Goal: Transaction & Acquisition: Obtain resource

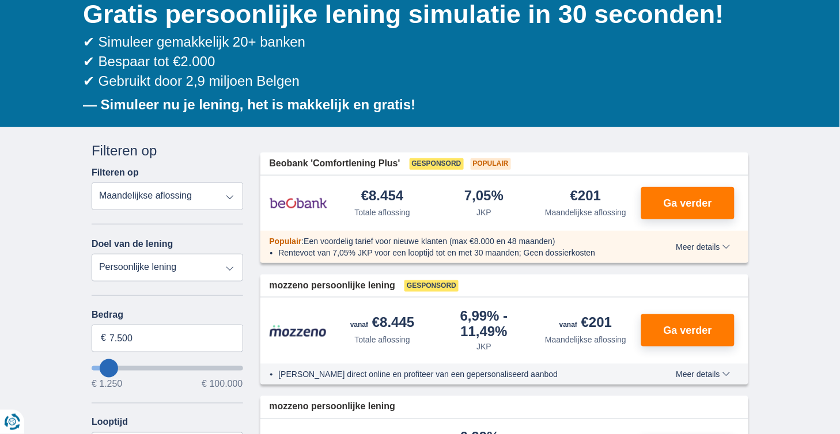
scroll to position [124, 0]
type input "10.250"
type input "10250"
select select "60"
type input "11.250"
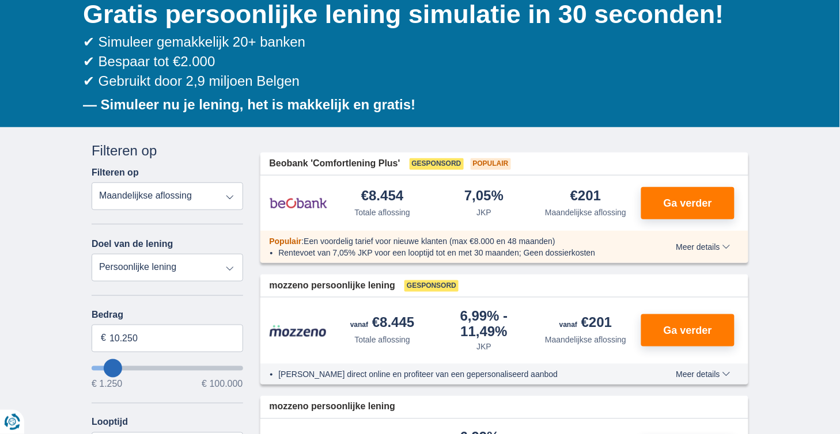
type input "11250"
type input "12.250"
type input "12250"
type input "13.250"
type input "13250"
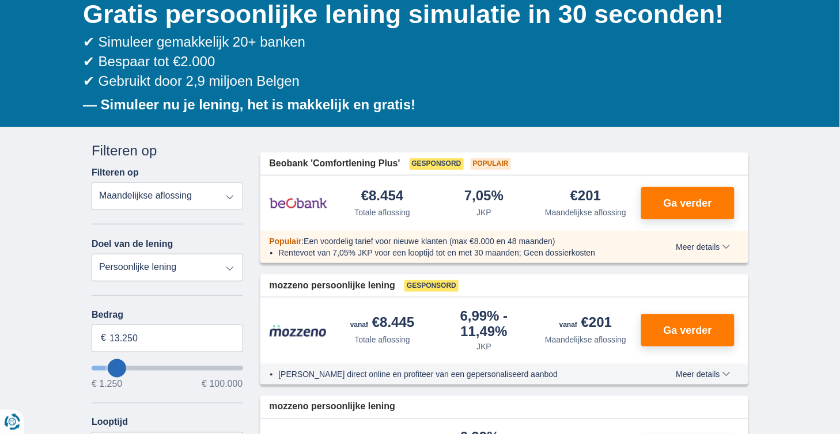
type input "14.250"
type input "14250"
type input "15.250"
type input "15250"
type input "16.250"
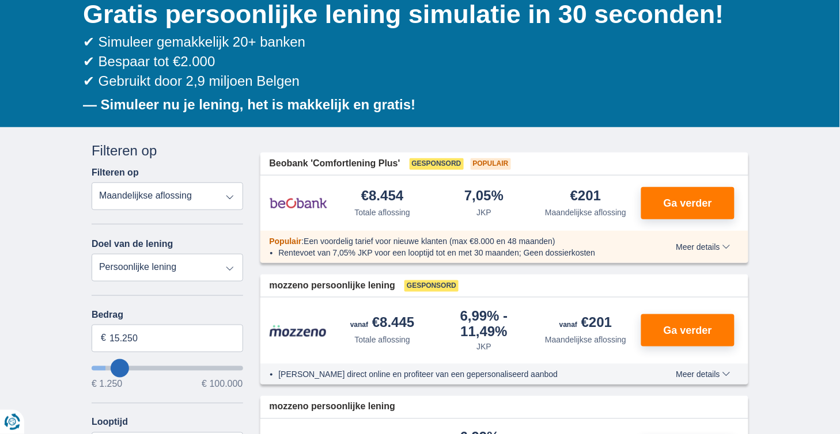
type input "16250"
type input "17.250"
type input "17250"
type input "18.250"
type input "18250"
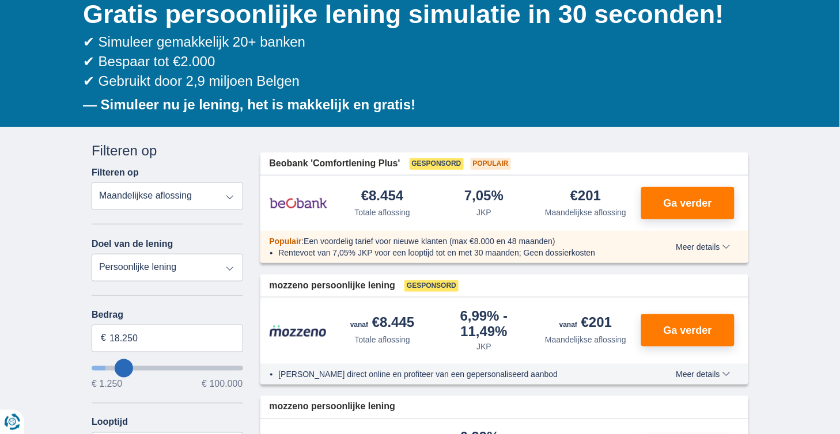
select select "84"
type input "19.250"
type input "19250"
type input "20.250"
type input "20250"
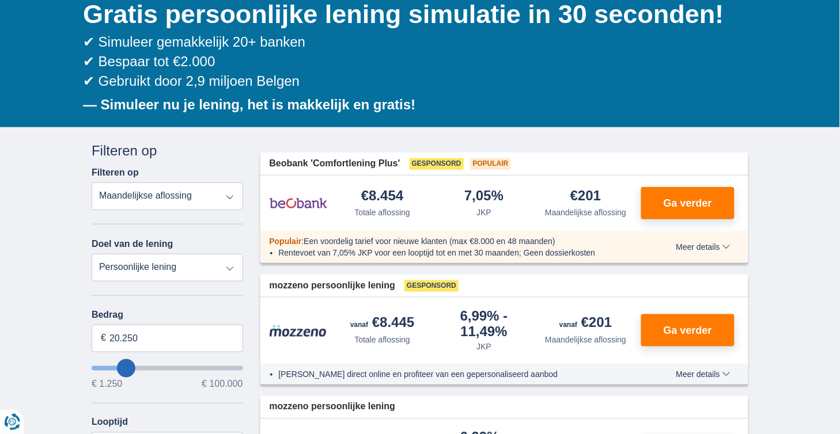
select select "120"
type input "19.250"
type input "19250"
select select "84"
type input "18.250"
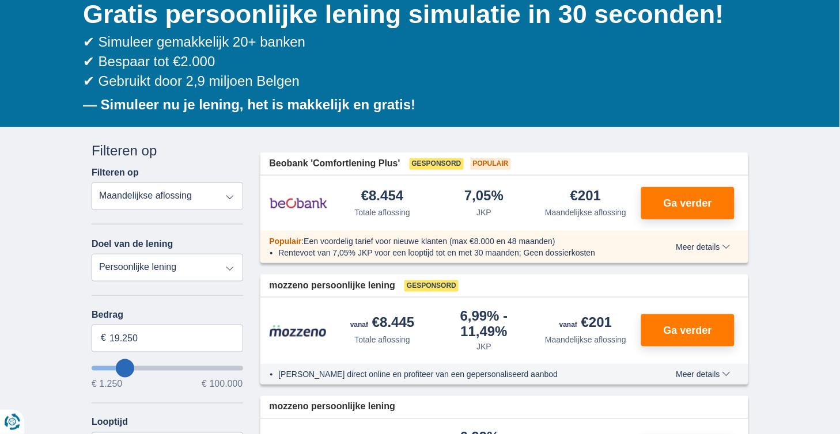
type input "18250"
type input "17.250"
type input "17250"
type input "16.250"
type input "16250"
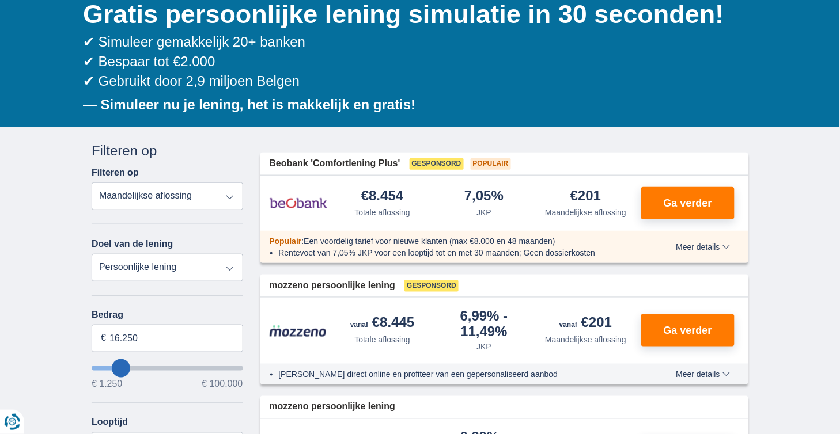
type input "14.250"
type input "14250"
select select "60"
type input "13.250"
type input "13250"
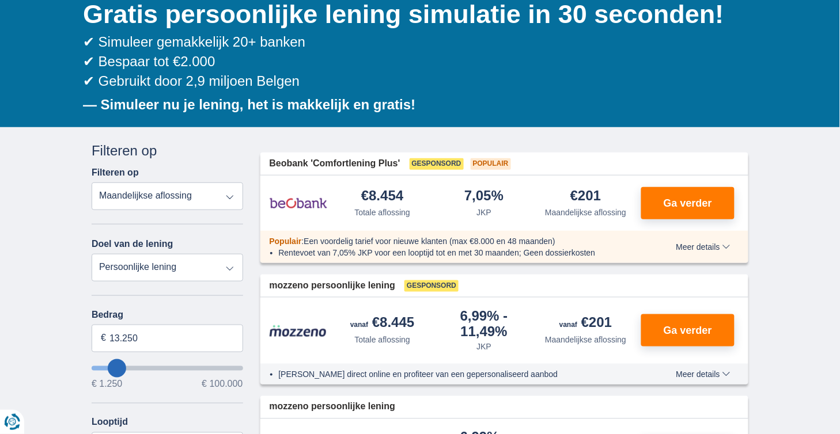
type input "12.250"
type input "12250"
type input "11.250"
type input "11250"
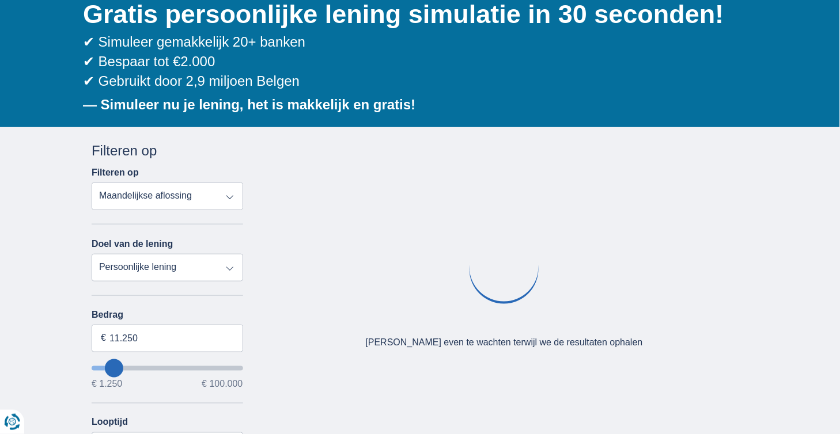
type input "10.250"
type input "10250"
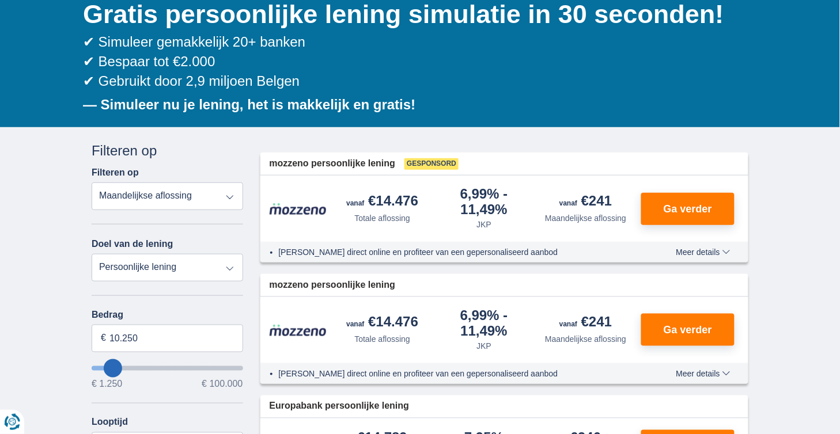
type input "9.250"
type input "9250"
select select "48"
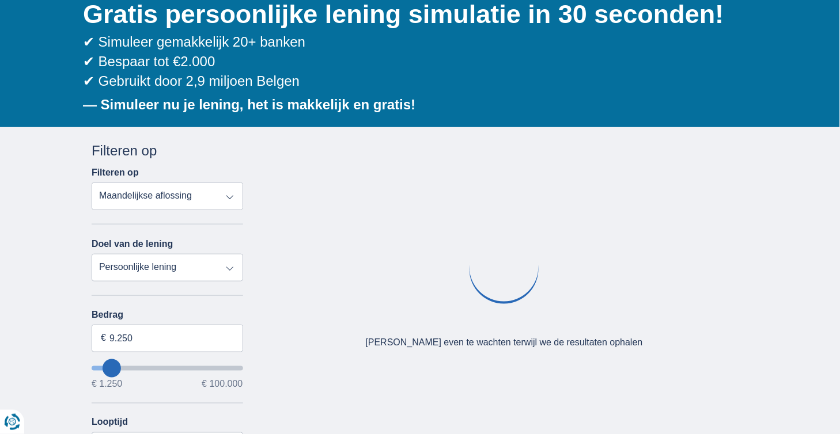
type input "8.250"
type input "8250"
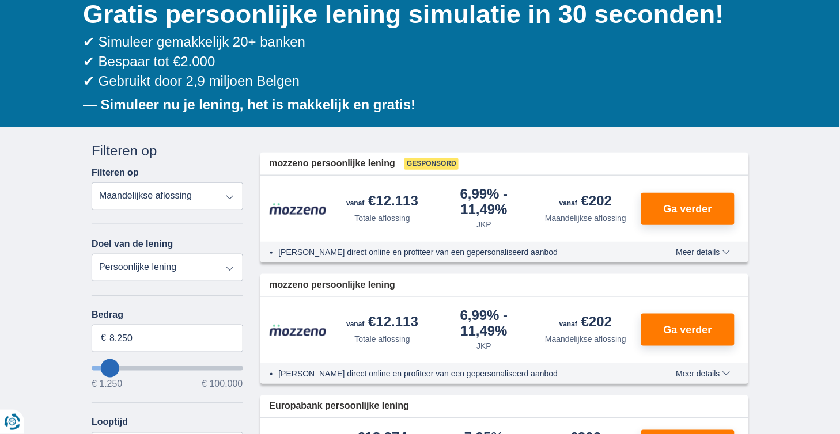
type input "9.250"
type input "9250"
type input "8.250"
type input "8250"
type input "7.250"
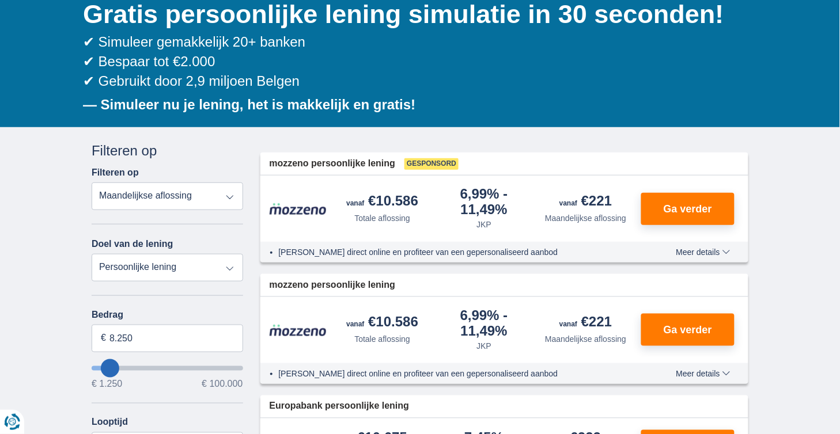
type input "7250"
select select "42"
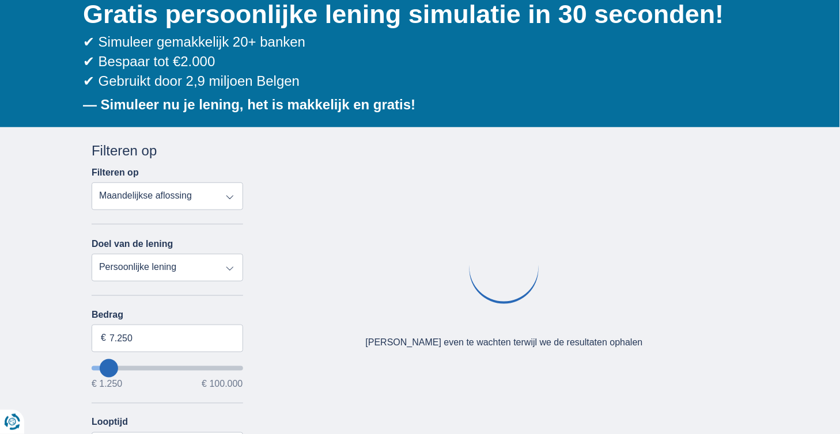
type input "8.250"
type input "8250"
type input "9.250"
type input "9250"
select select "48"
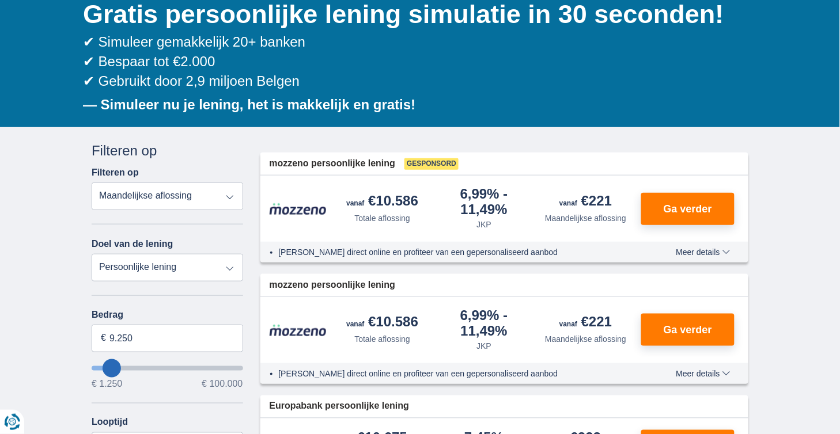
type input "8.250"
type input "8250"
click at [110, 366] on input "wantToBorrow" at bounding box center [167, 368] width 151 height 5
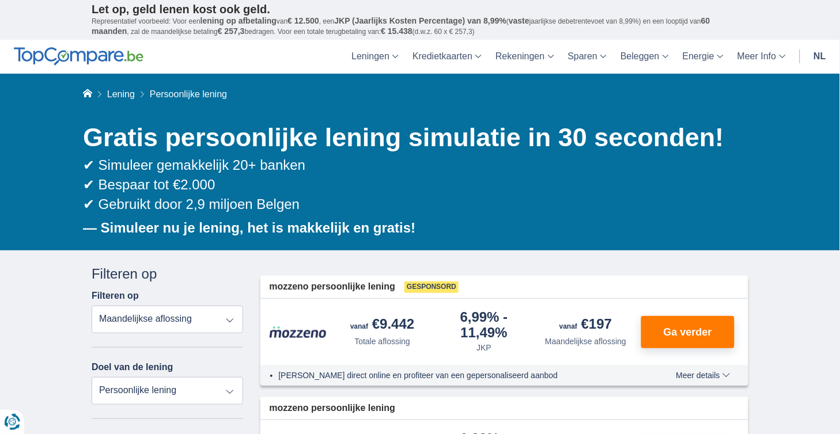
scroll to position [155, 0]
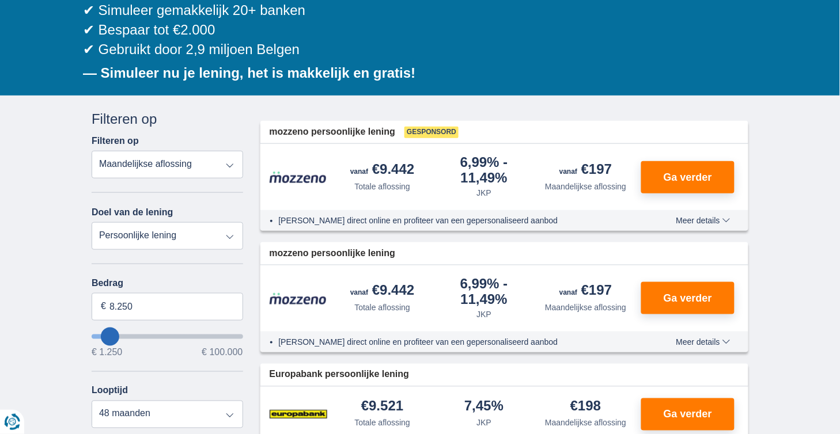
click at [309, 177] on img at bounding box center [299, 177] width 58 height 13
click at [670, 181] on button "Ga verder" at bounding box center [687, 177] width 93 height 32
